Goal: Information Seeking & Learning: Understand process/instructions

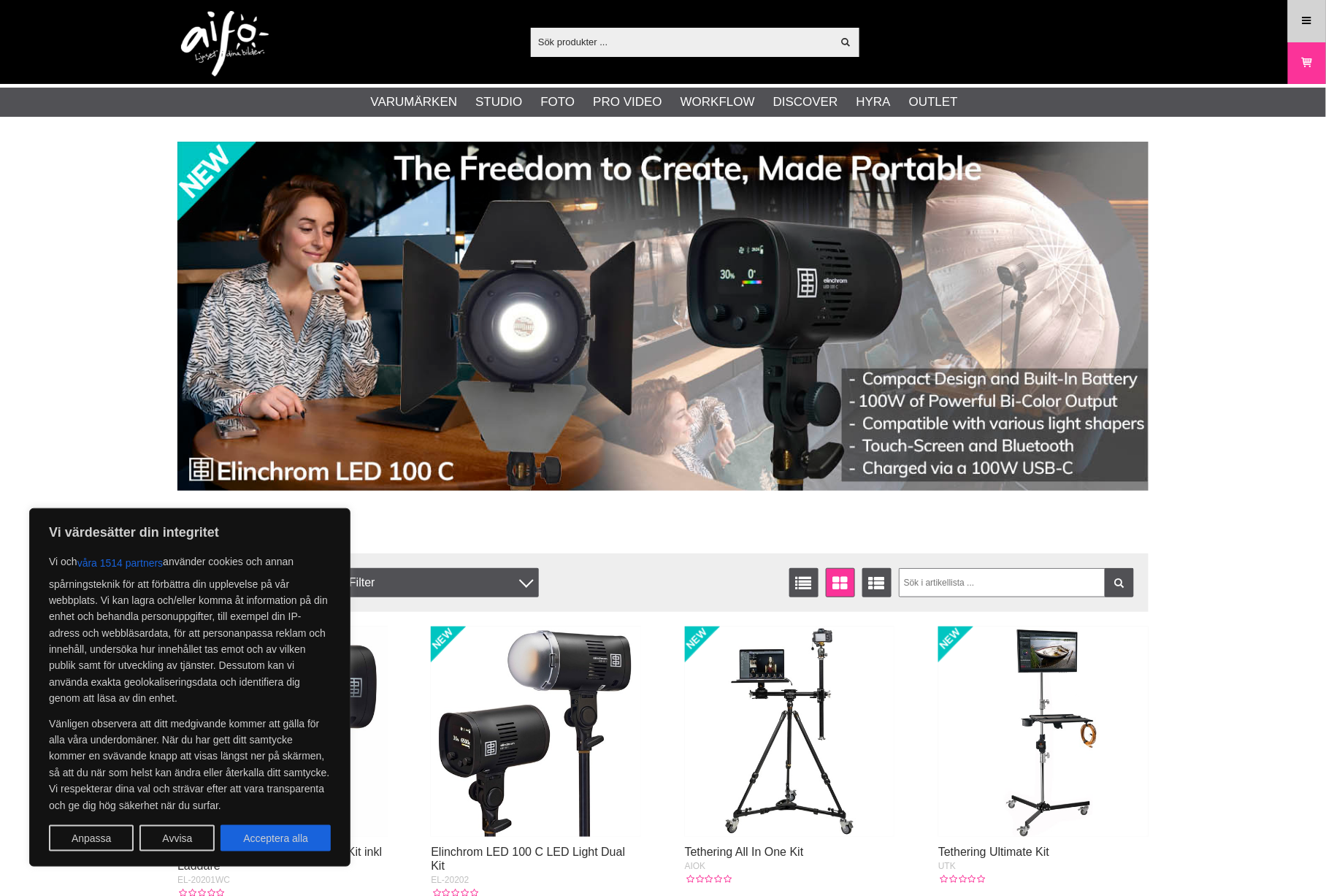
click at [1306, 21] on icon at bounding box center [1307, 21] width 13 height 16
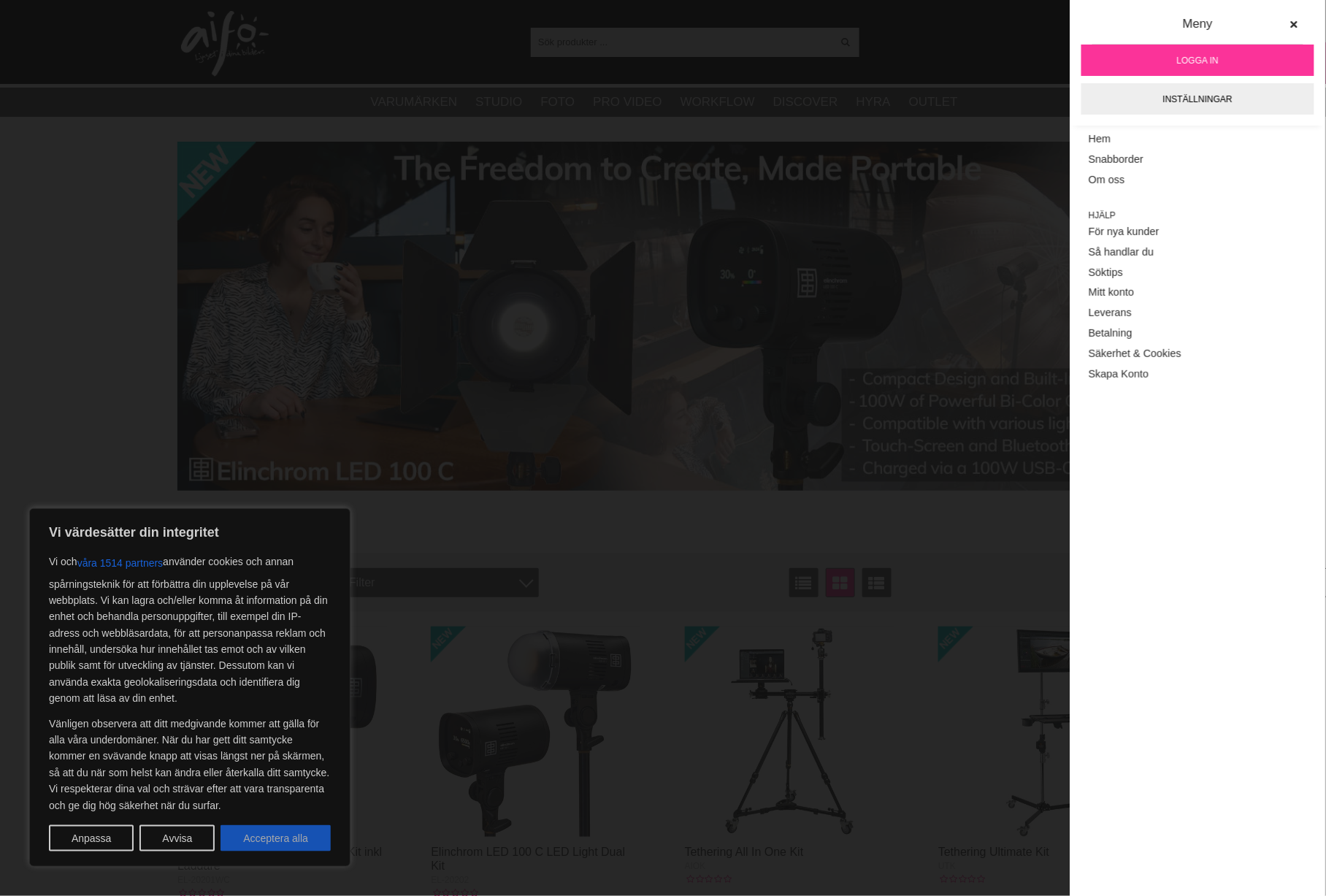
click at [274, 841] on button "Acceptera alla" at bounding box center [275, 839] width 110 height 26
checkbox input "true"
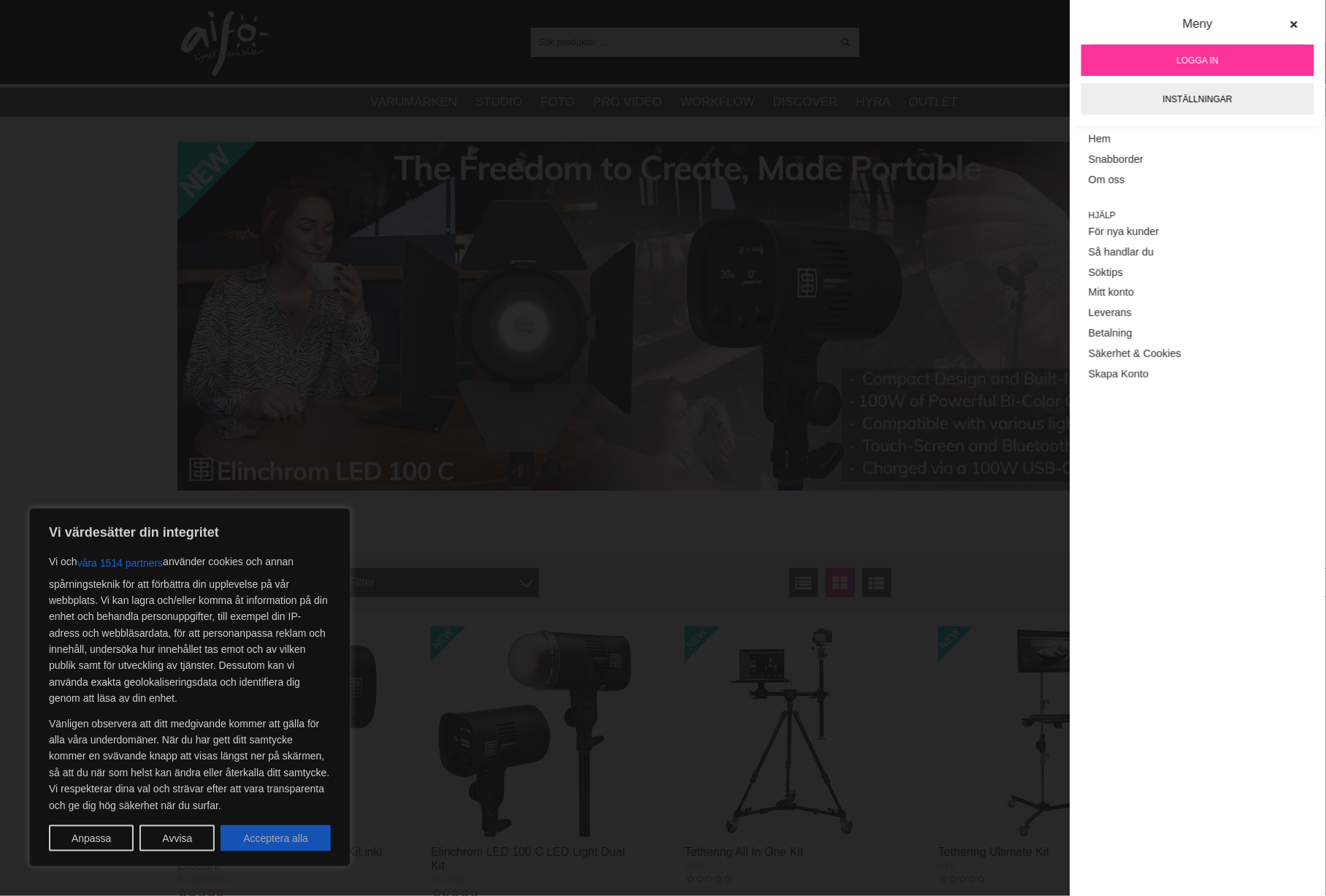
checkbox input "true"
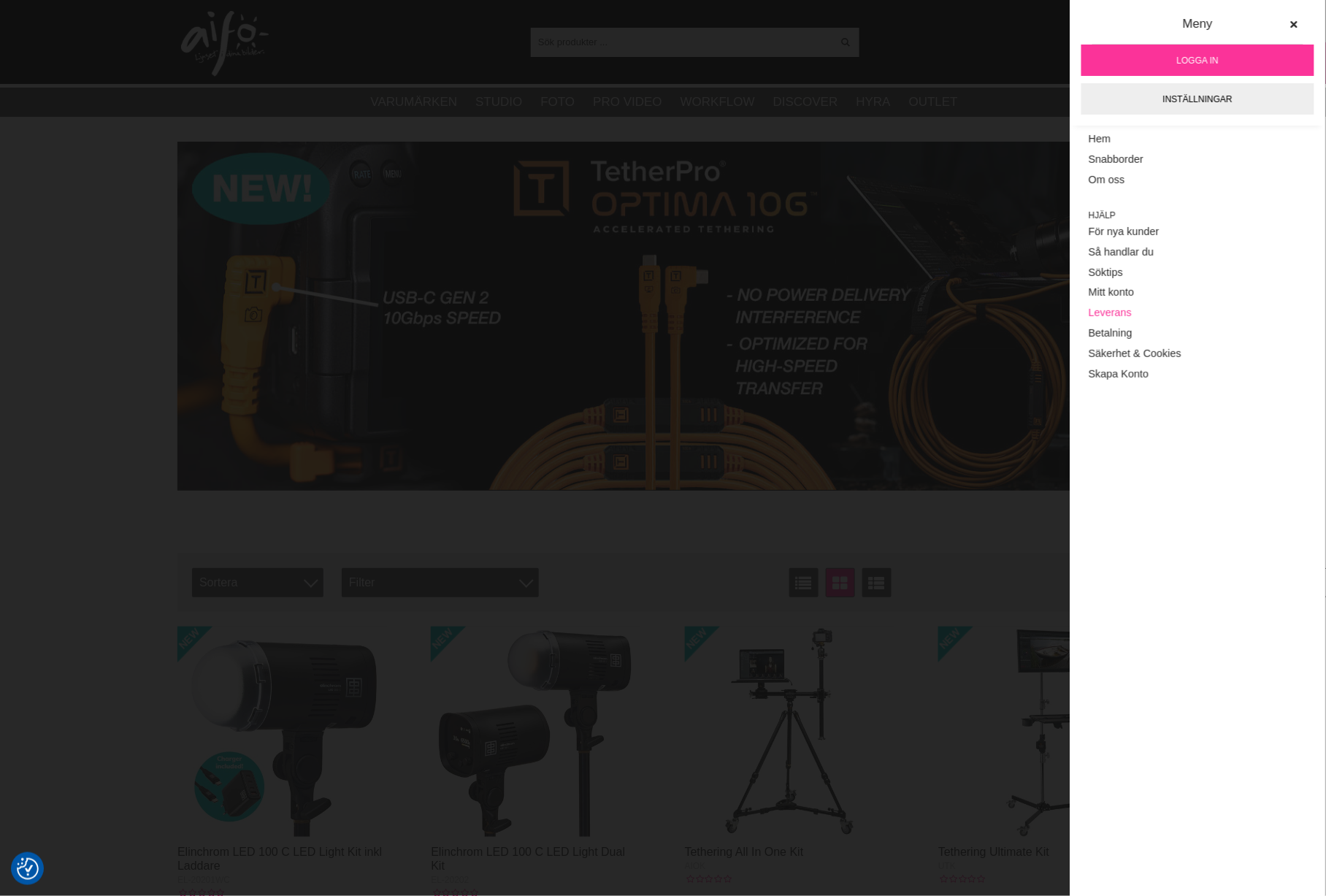
click at [1106, 315] on link "Leverans" at bounding box center [1199, 313] width 219 height 21
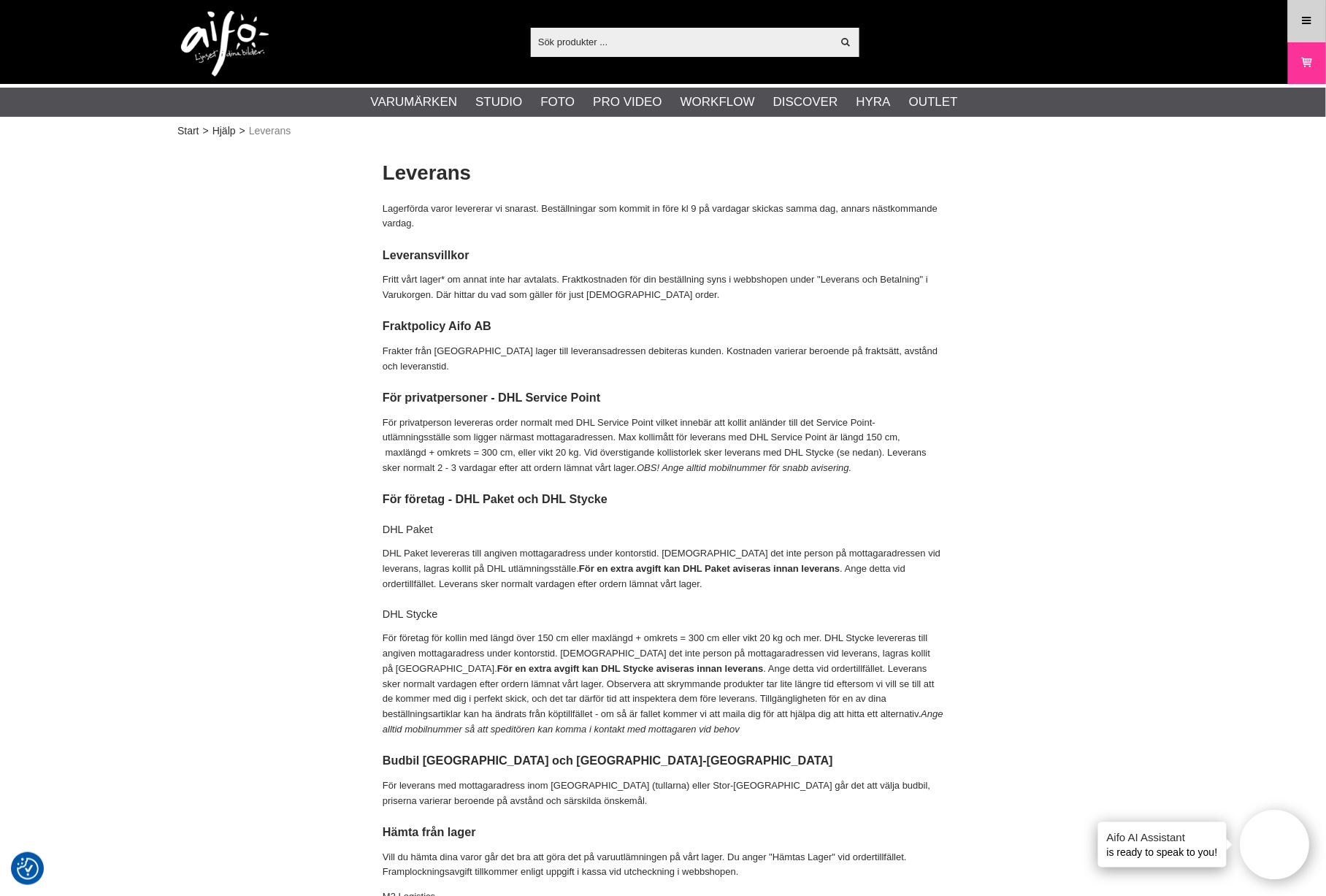
click at [1301, 27] on icon at bounding box center [1307, 21] width 13 height 16
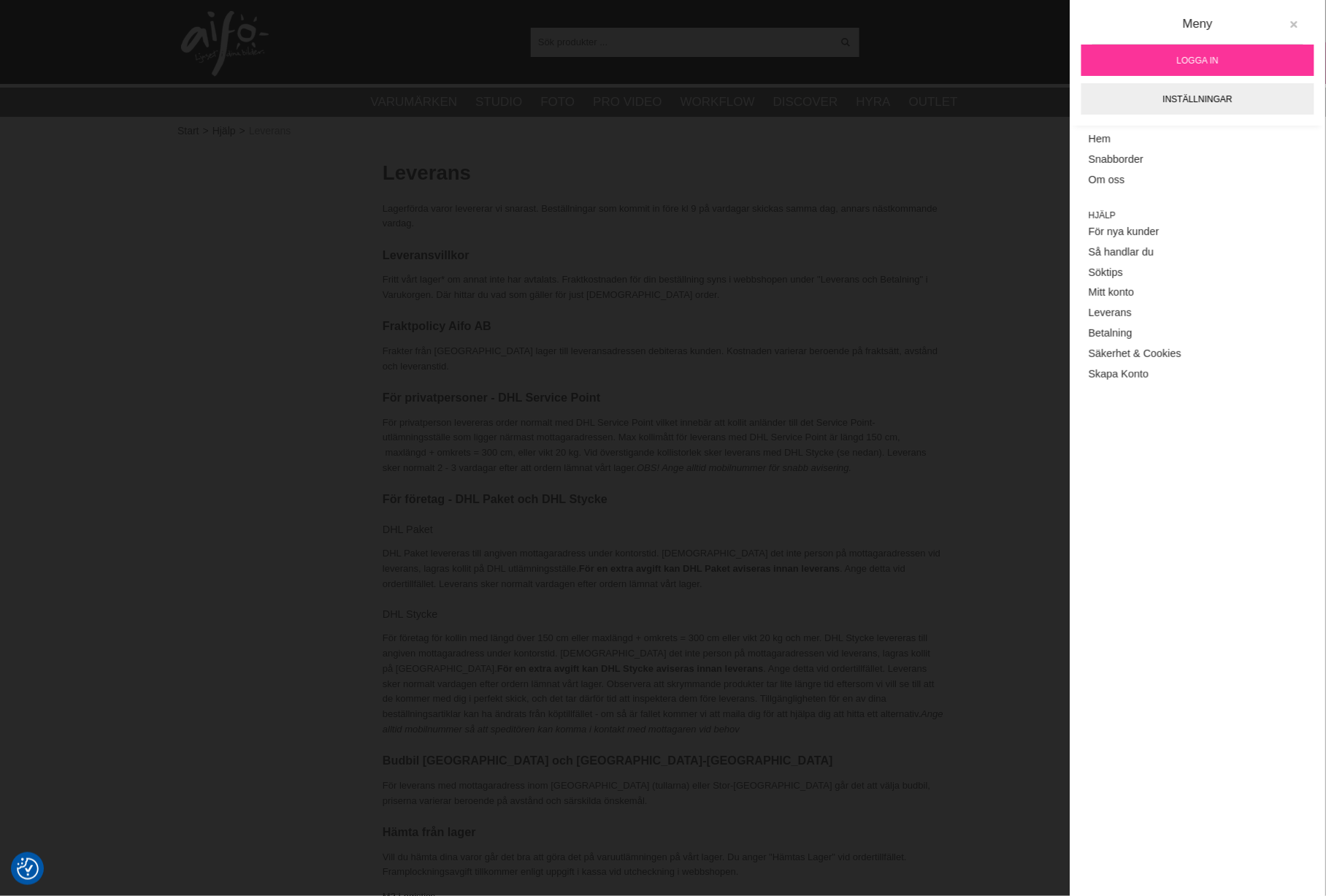
click at [1290, 26] on icon at bounding box center [1294, 25] width 10 height 10
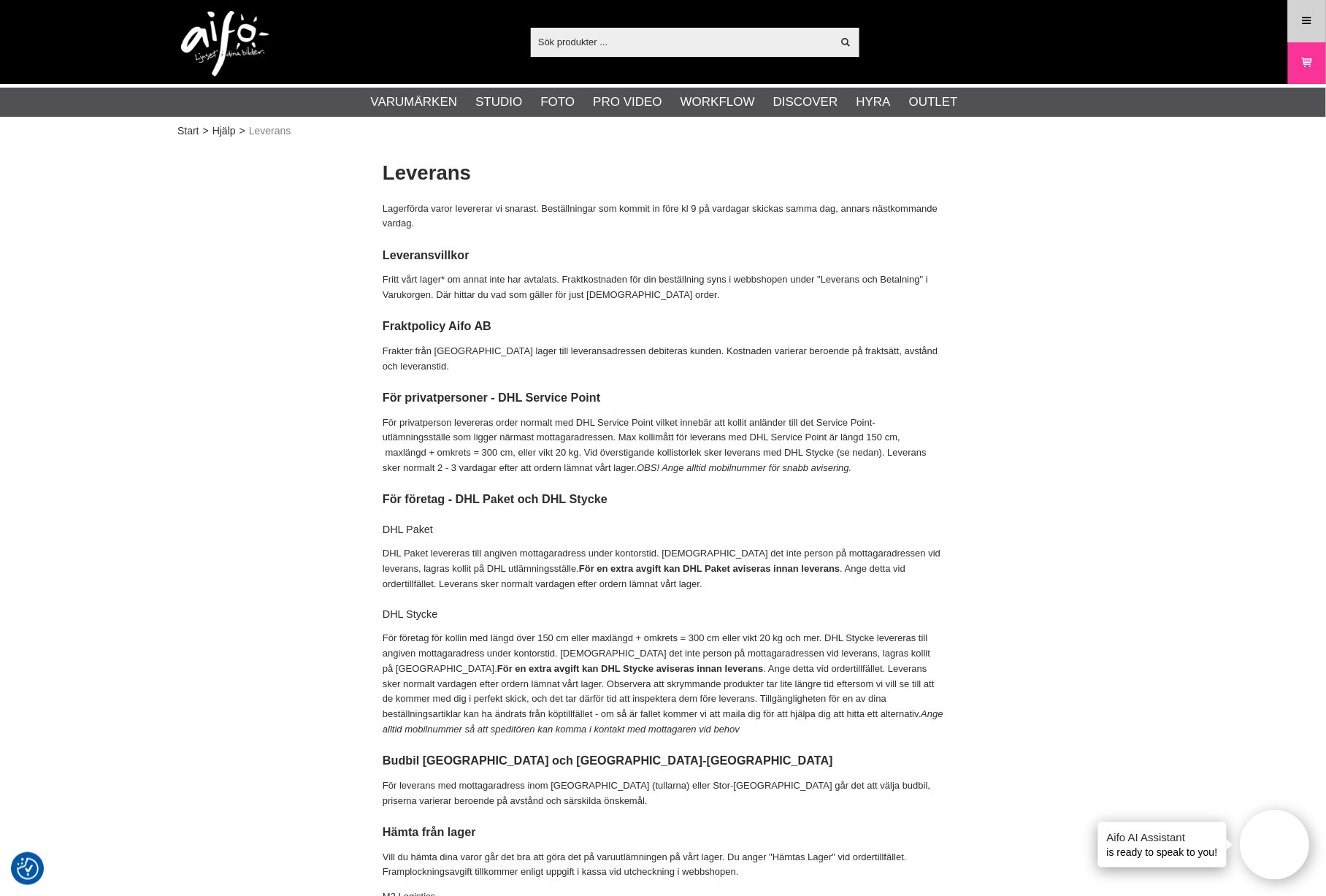
click at [1303, 23] on icon at bounding box center [1307, 21] width 13 height 16
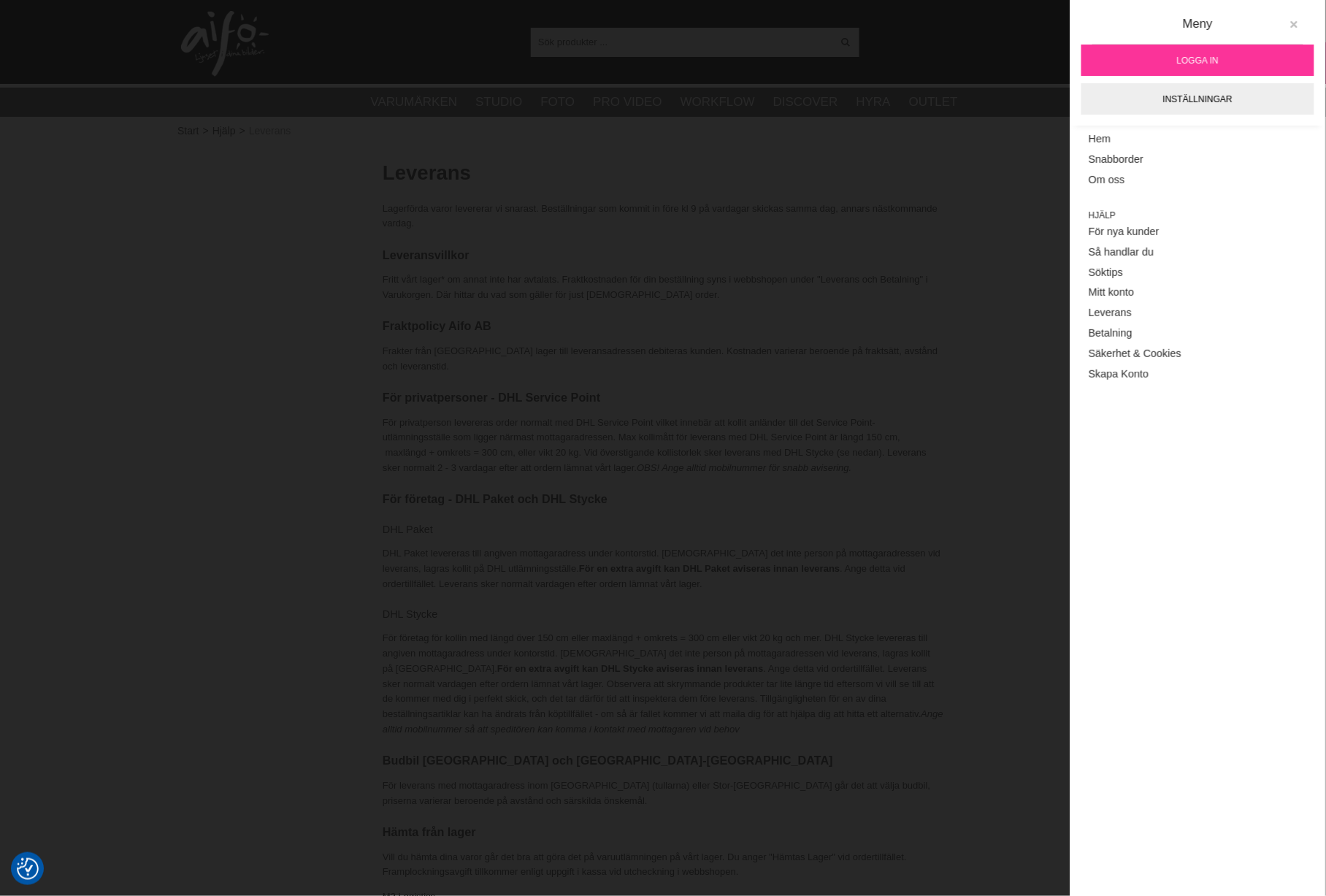
click at [1296, 24] on icon at bounding box center [1294, 25] width 10 height 10
